Goal: Task Accomplishment & Management: Use online tool/utility

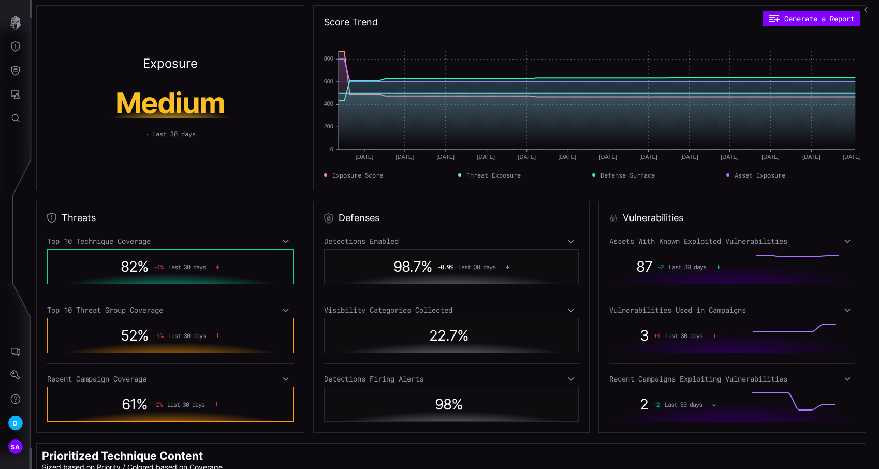
click at [866, 12] on icon "button" at bounding box center [866, 10] width 4 height 6
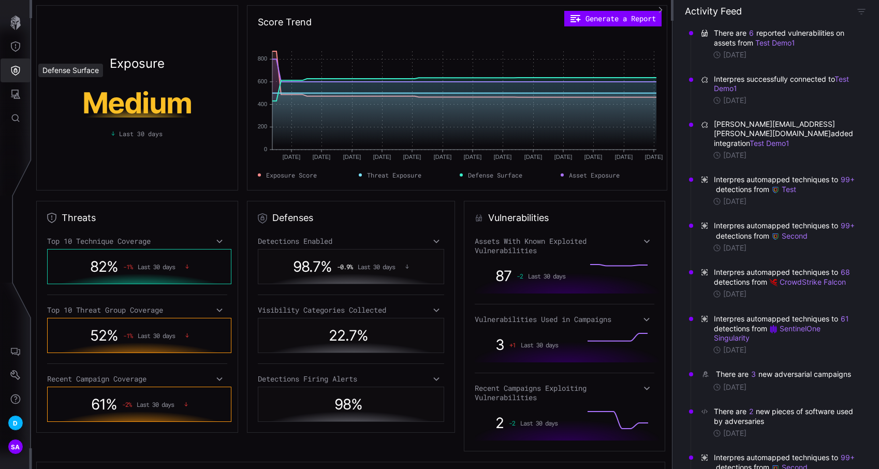
click at [16, 71] on icon "Defense Surface" at bounding box center [15, 70] width 10 height 10
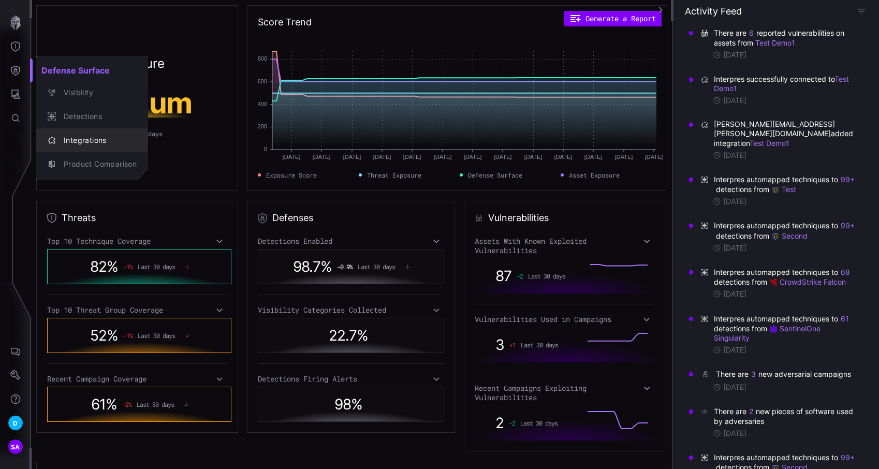
click at [112, 148] on button "Integrations" at bounding box center [92, 140] width 112 height 24
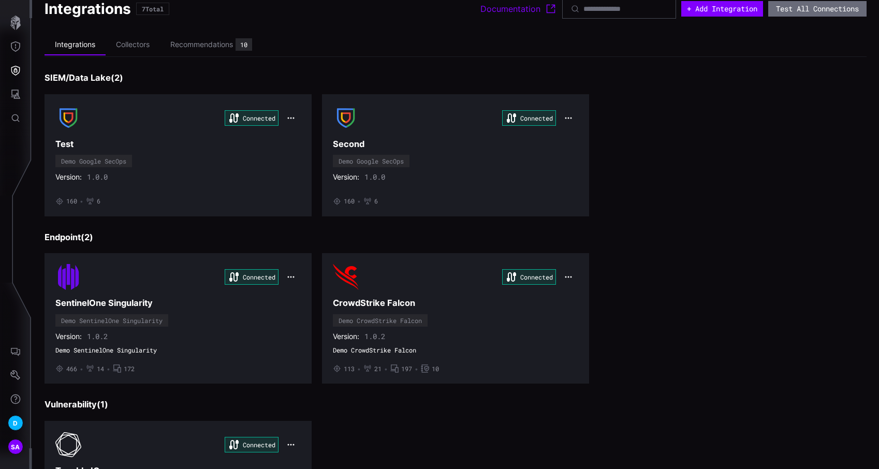
scroll to position [14, 0]
click at [112, 148] on h3 "Test" at bounding box center [177, 143] width 245 height 11
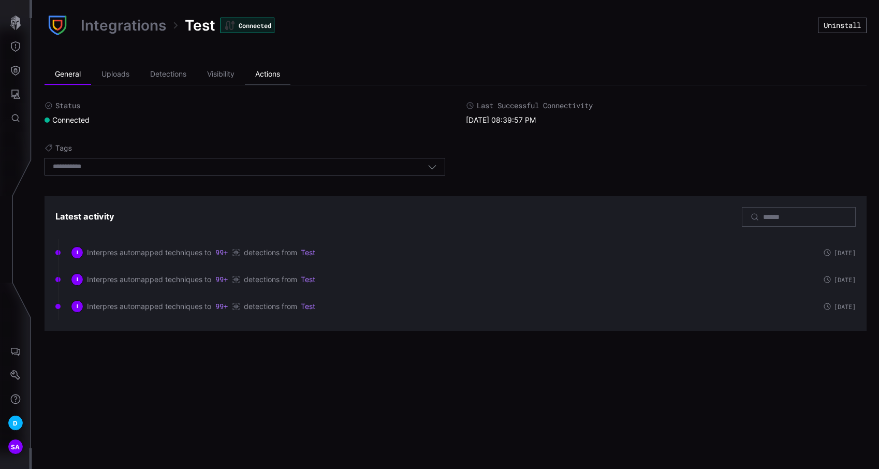
click at [260, 67] on li "Actions" at bounding box center [268, 74] width 46 height 21
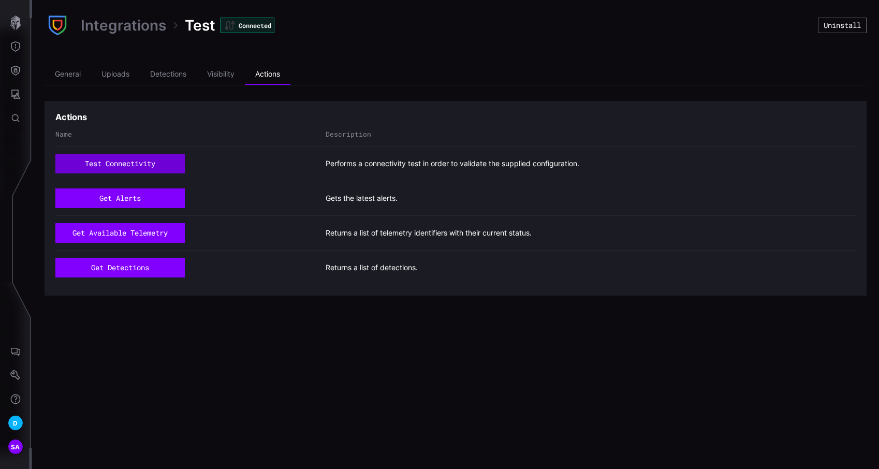
click at [135, 164] on button "test connectivity" at bounding box center [119, 164] width 129 height 20
click at [78, 72] on li "General" at bounding box center [68, 74] width 47 height 21
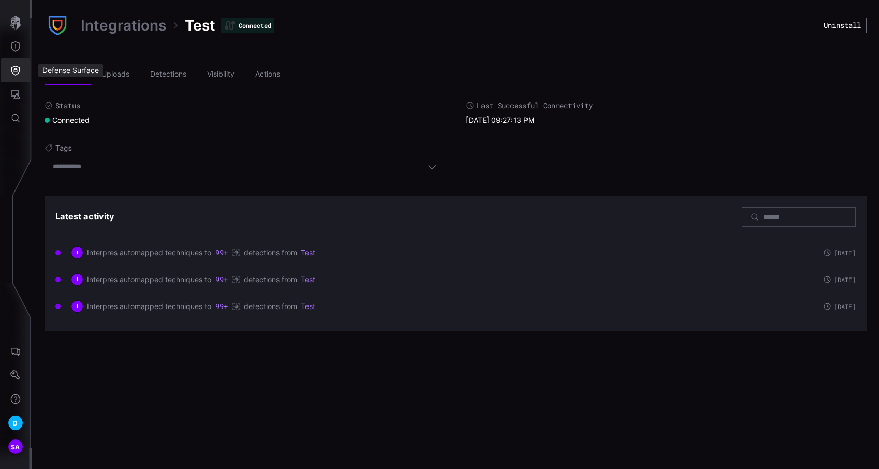
click at [21, 69] on button "Defense Surface" at bounding box center [16, 71] width 30 height 24
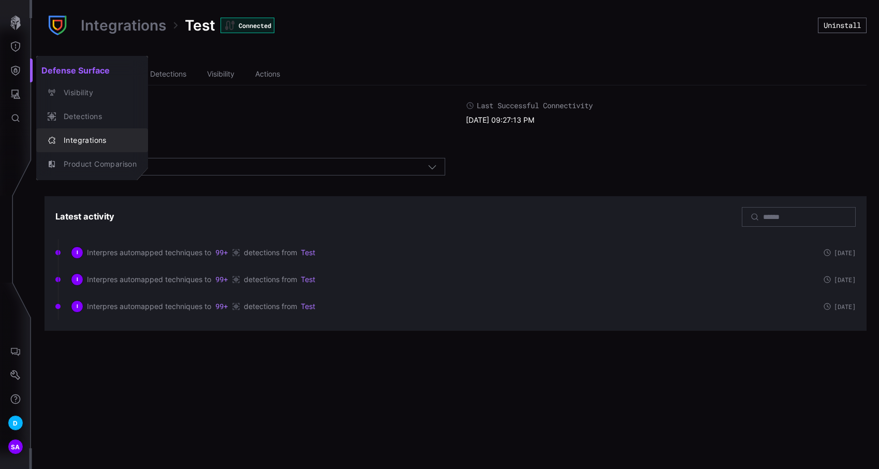
click at [86, 131] on button "Integrations" at bounding box center [92, 140] width 112 height 24
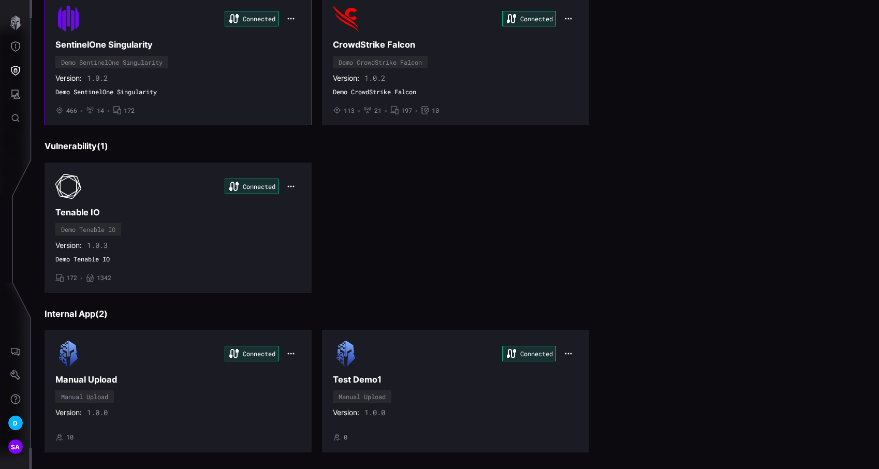
scroll to position [283, 0]
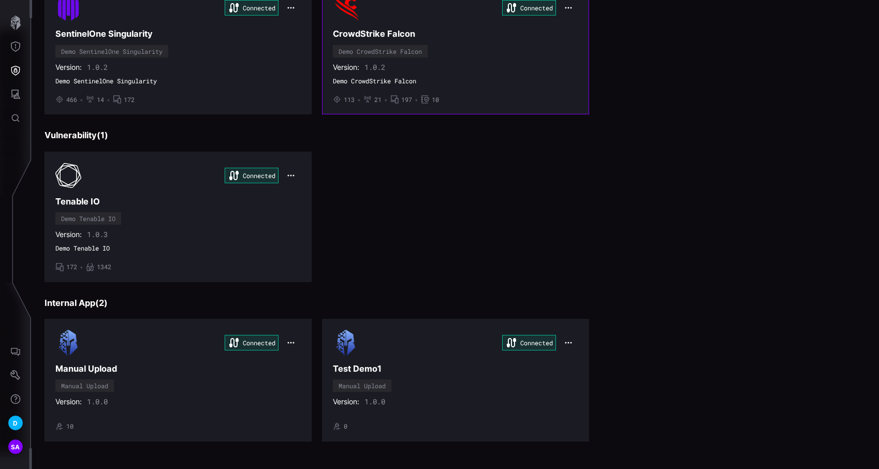
click at [431, 53] on div "Connected CrowdStrike Falcon Demo CrowdStrike Falcon Version: 1.0.2 Demo CrowdS…" at bounding box center [455, 49] width 245 height 109
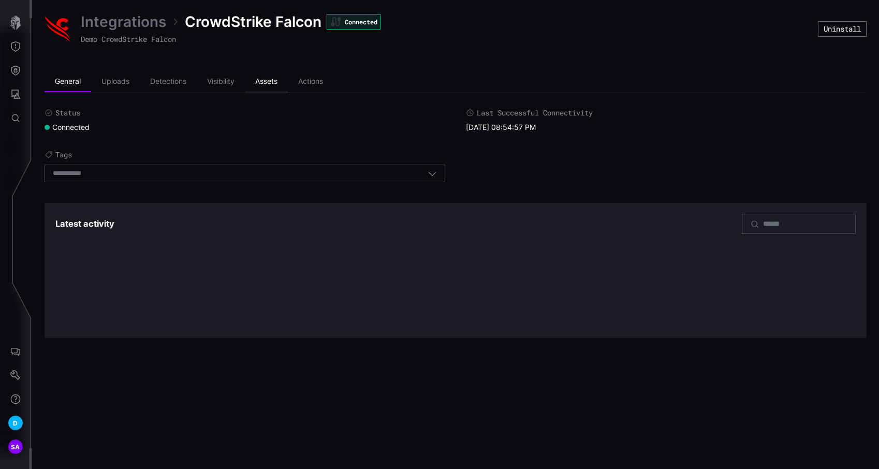
click at [252, 77] on li "Assets" at bounding box center [266, 81] width 43 height 21
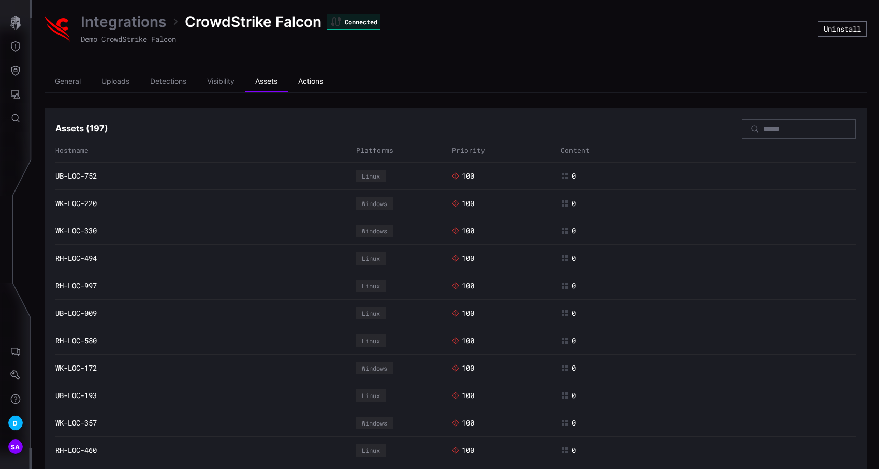
click at [318, 80] on li "Actions" at bounding box center [311, 81] width 46 height 21
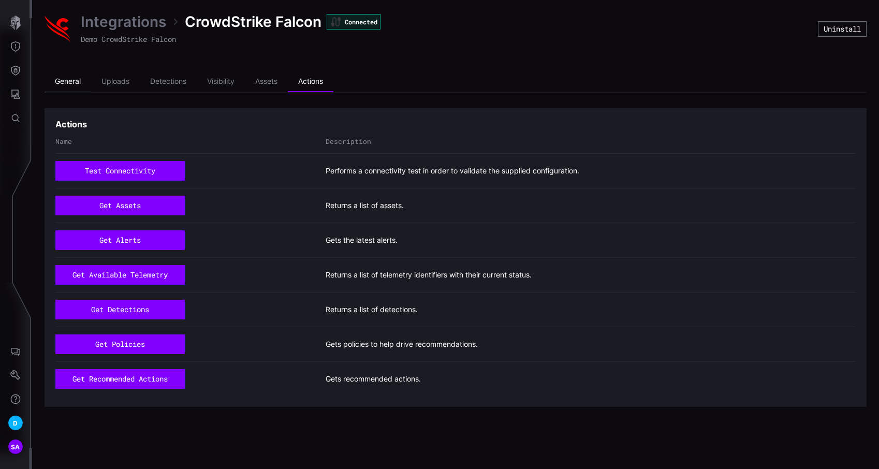
click at [87, 72] on li "General" at bounding box center [68, 81] width 47 height 21
